Goal: Register for event/course

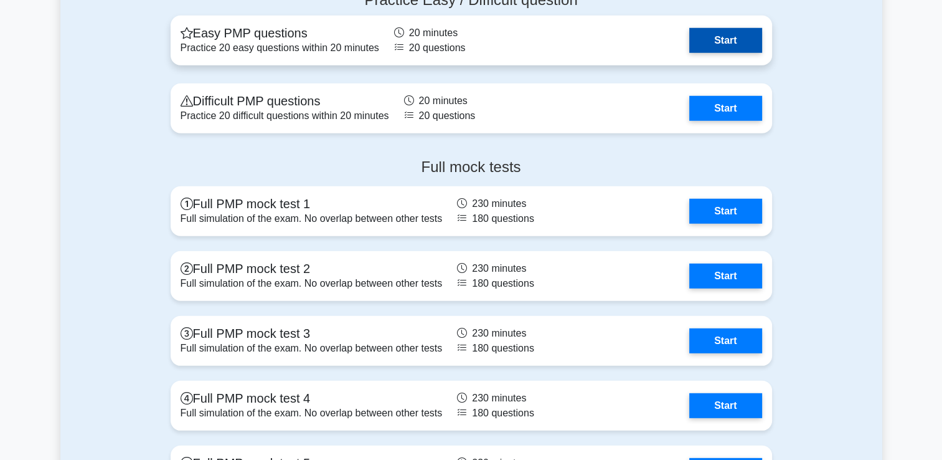
scroll to position [3488, 0]
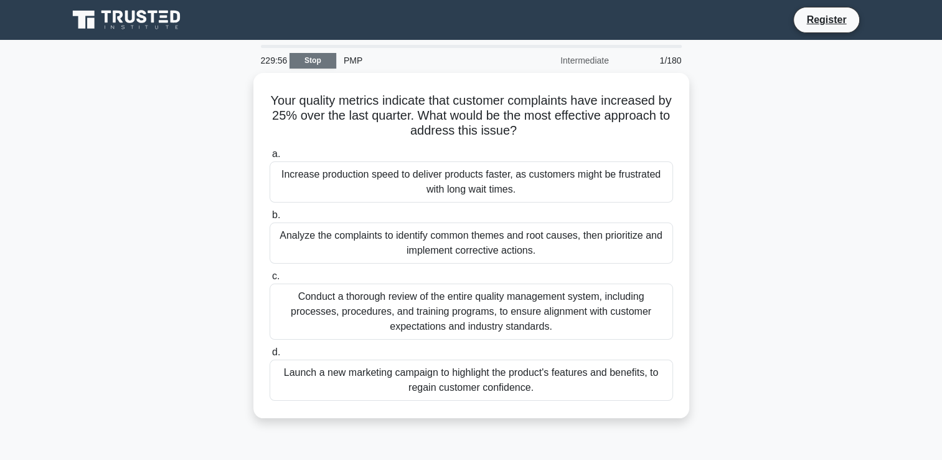
click at [318, 57] on link "Stop" at bounding box center [313, 61] width 47 height 16
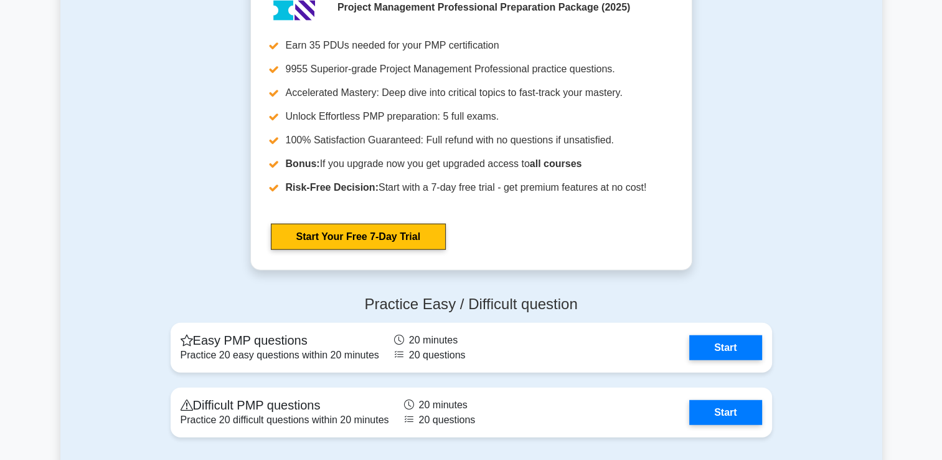
scroll to position [3177, 0]
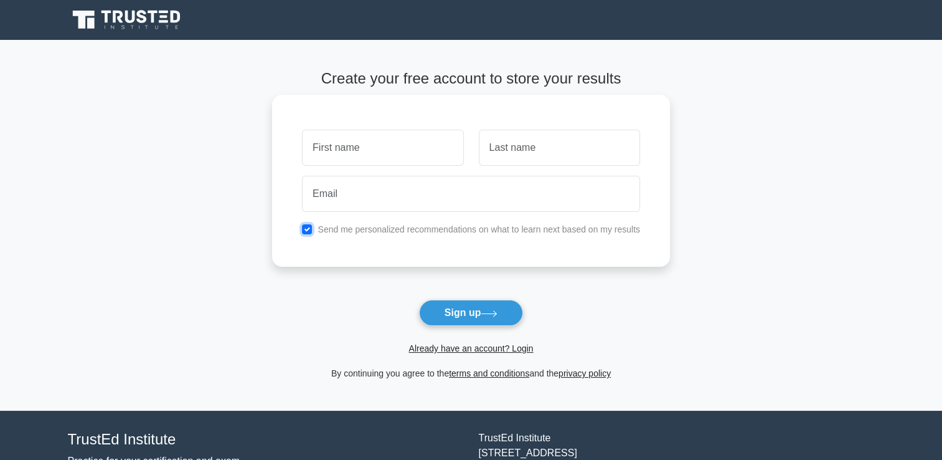
click at [310, 233] on input "checkbox" at bounding box center [307, 229] width 10 height 10
checkbox input "false"
